Goal: Information Seeking & Learning: Learn about a topic

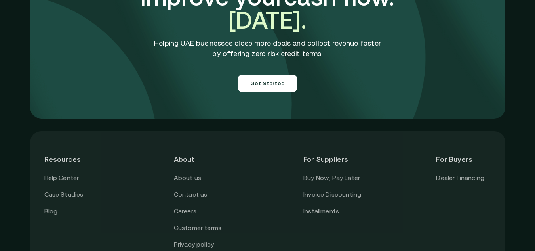
scroll to position [2876, 0]
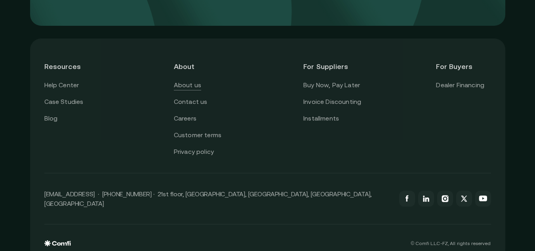
click at [190, 80] on link "About us" at bounding box center [187, 85] width 27 height 10
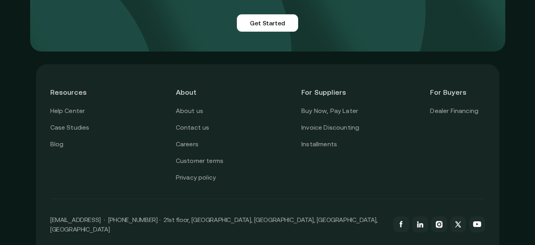
scroll to position [2019, 0]
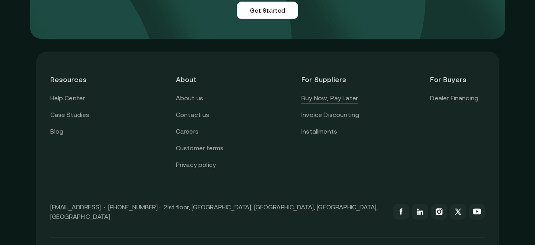
click at [349, 93] on link "Buy Now, Pay Later" at bounding box center [329, 98] width 57 height 10
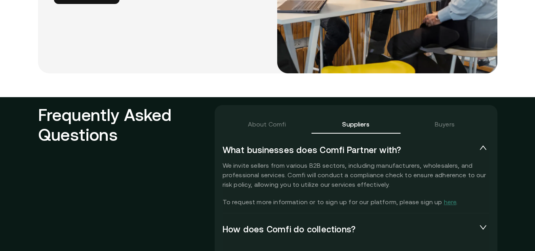
scroll to position [1742, 0]
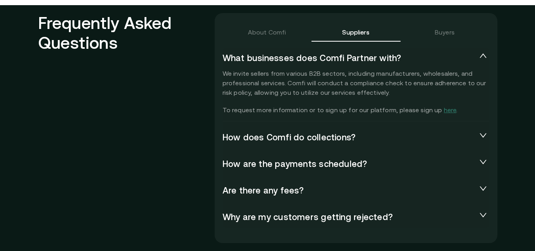
click at [466, 140] on span "How does Comfi do collections?" at bounding box center [349, 137] width 254 height 11
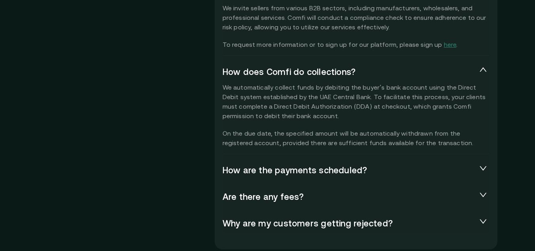
scroll to position [1821, 0]
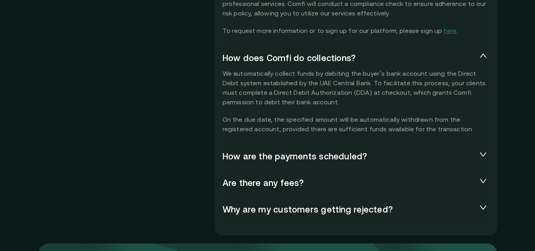
click at [472, 156] on span "How are the payments scheduled?" at bounding box center [349, 156] width 254 height 11
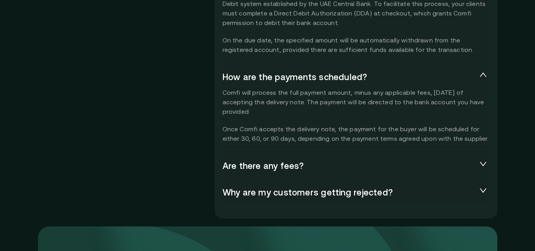
scroll to position [1939, 0]
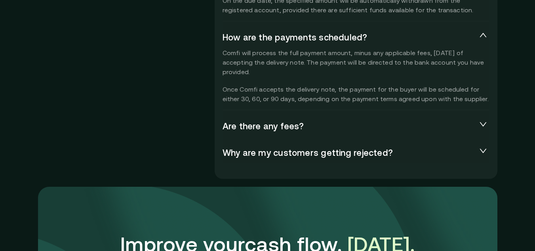
click at [377, 130] on span "Are there any fees?" at bounding box center [349, 126] width 254 height 11
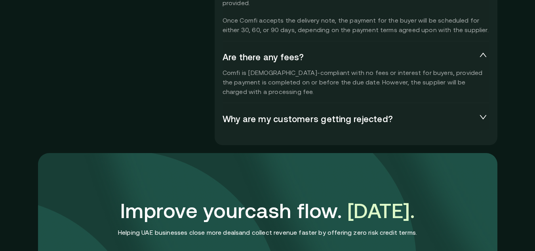
scroll to position [2019, 0]
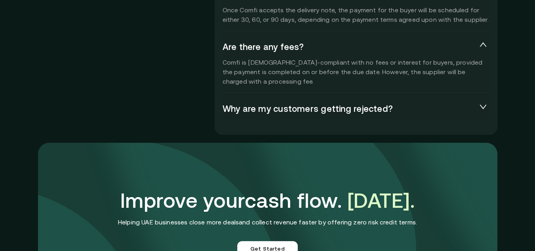
click at [481, 106] on div "Why are my customers getting rejected?" at bounding box center [355, 109] width 267 height 21
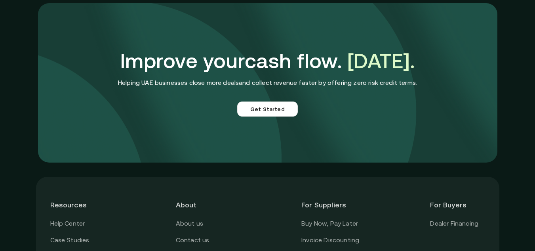
scroll to position [2296, 0]
